Goal: Navigation & Orientation: Understand site structure

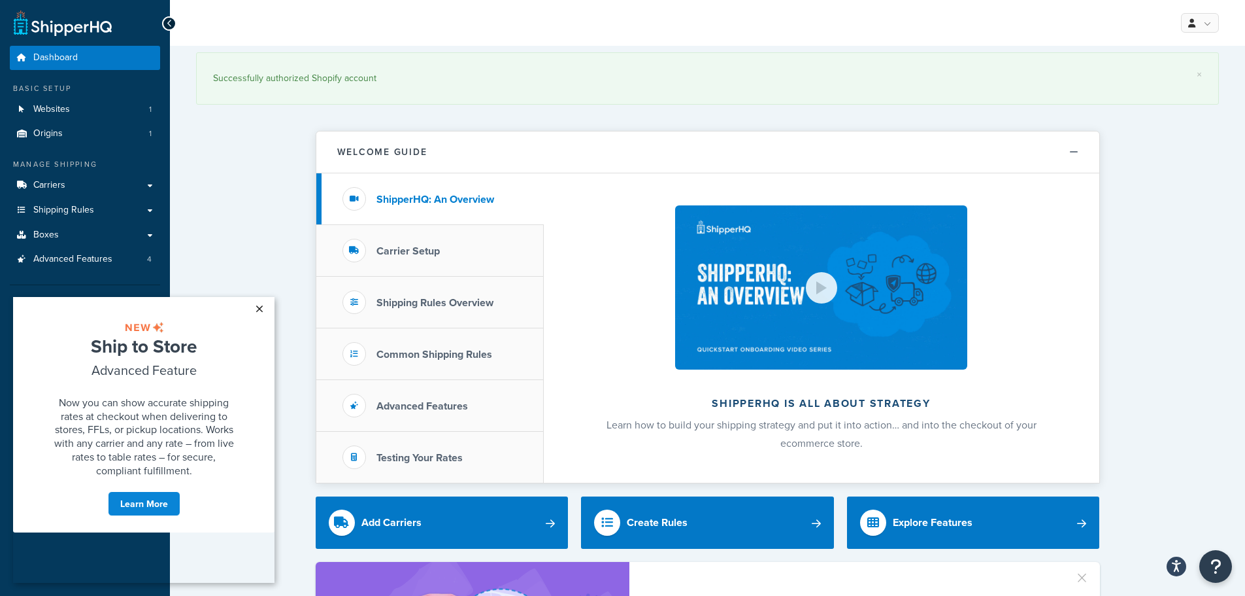
click at [255, 305] on link "×" at bounding box center [259, 309] width 23 height 24
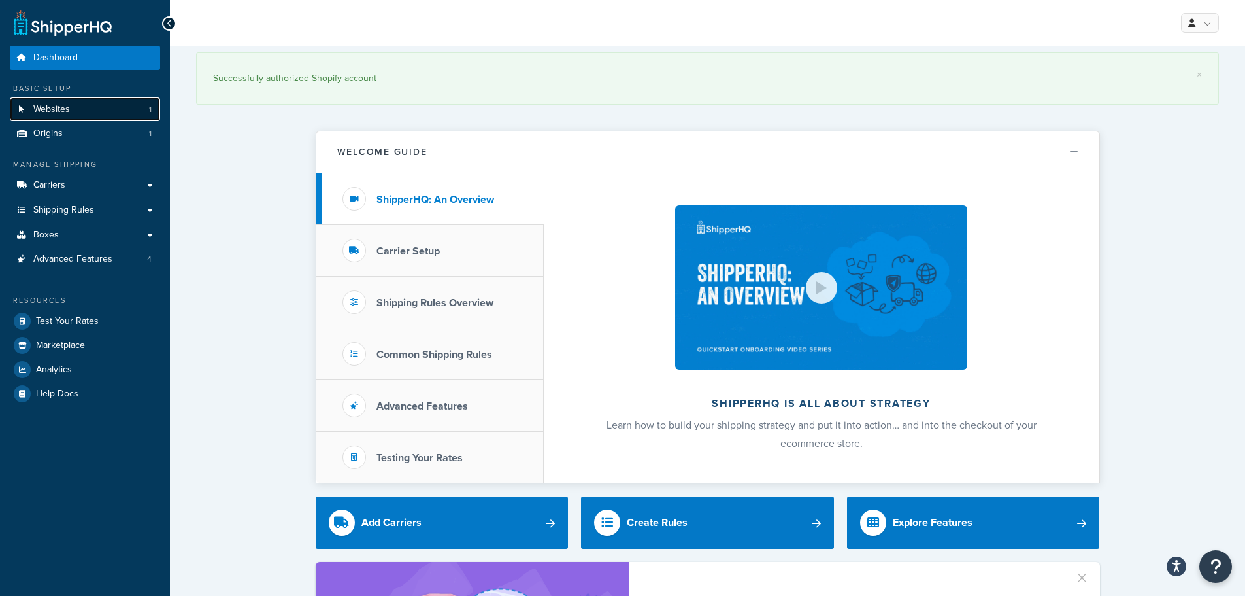
click at [76, 113] on link "Websites 1" at bounding box center [85, 109] width 150 height 24
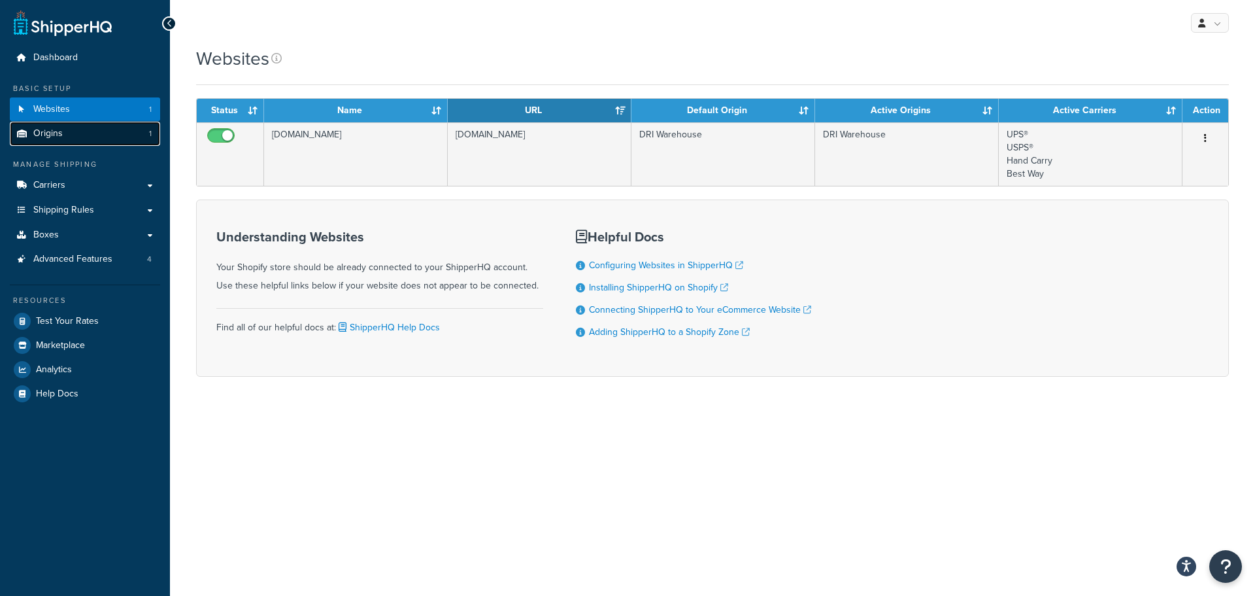
click at [73, 137] on link "Origins 1" at bounding box center [85, 134] width 150 height 24
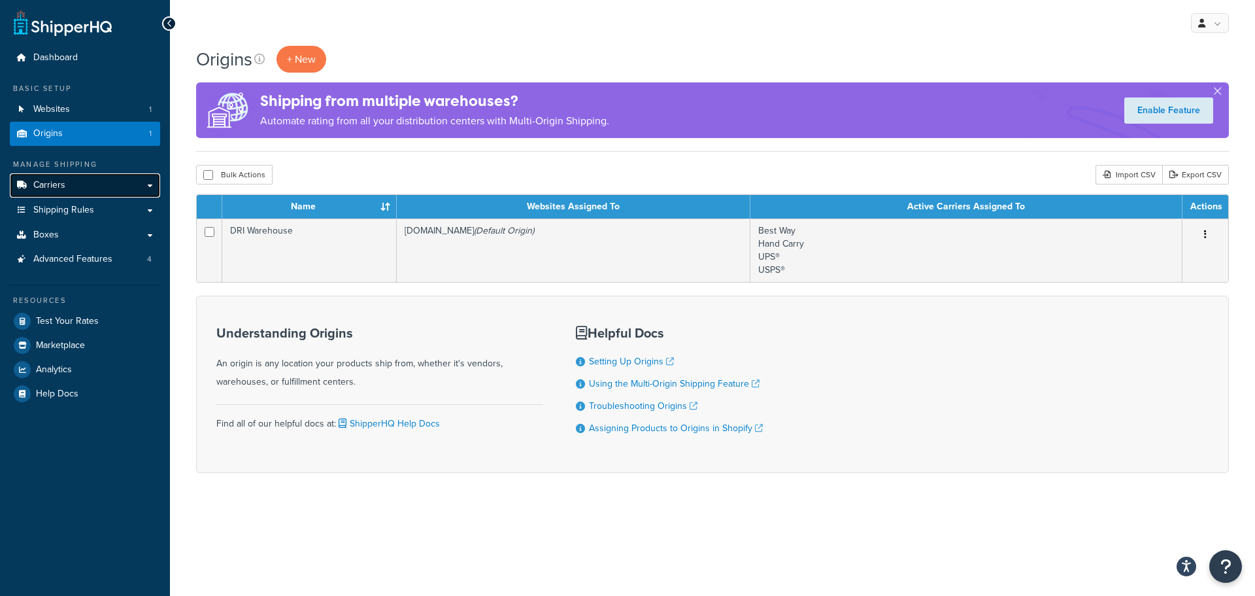
click at [75, 188] on link "Carriers" at bounding box center [85, 185] width 150 height 24
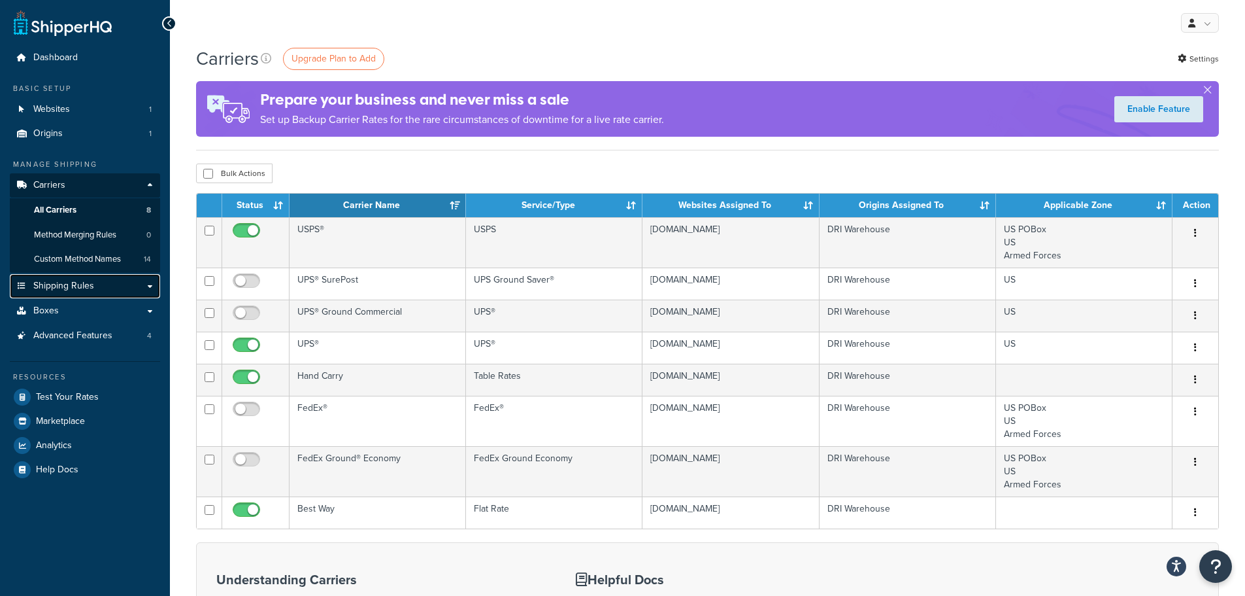
click at [90, 285] on span "Shipping Rules" at bounding box center [63, 285] width 61 height 11
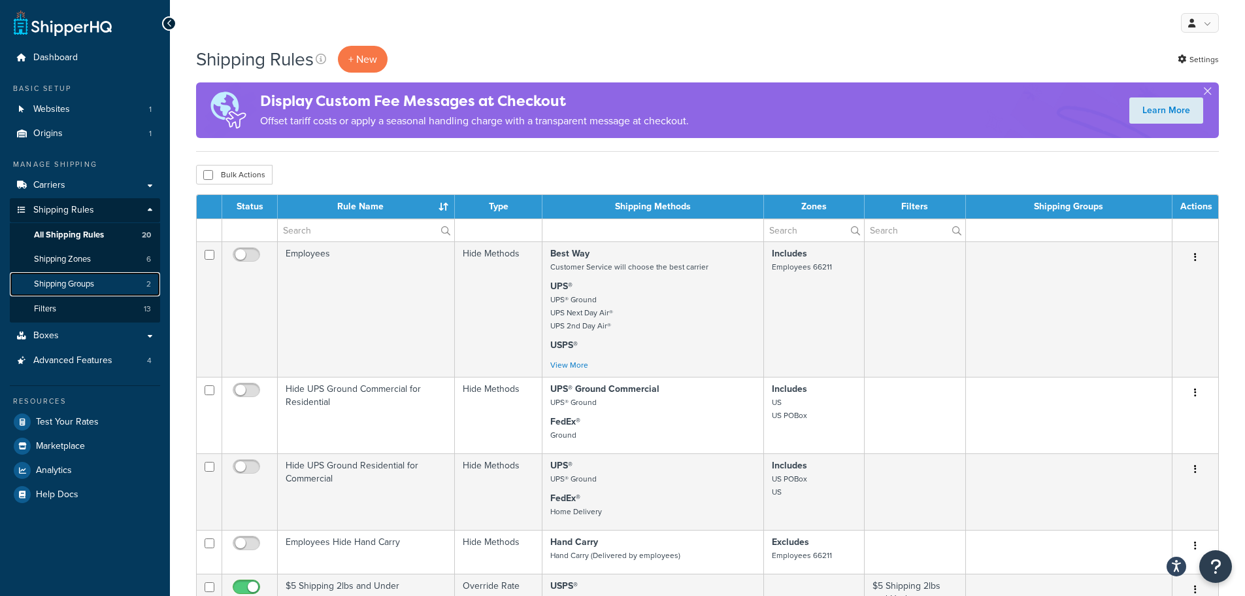
click at [75, 280] on span "Shipping Groups" at bounding box center [64, 284] width 60 height 11
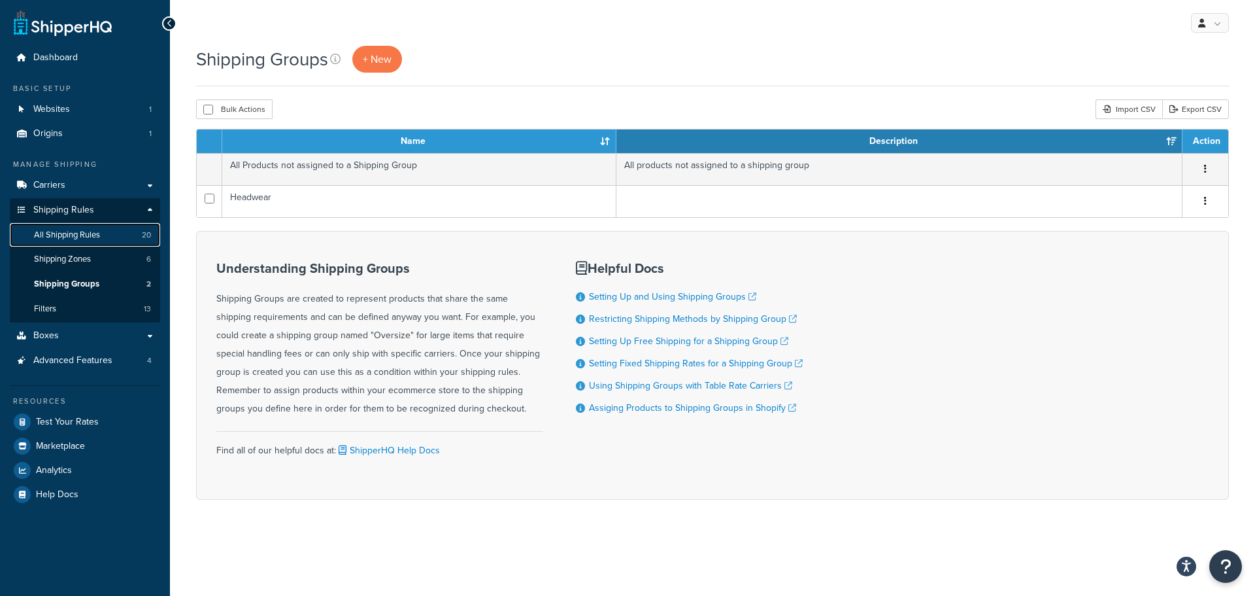
click at [76, 230] on span "All Shipping Rules" at bounding box center [67, 234] width 66 height 11
